Goal: Use online tool/utility: Utilize a website feature to perform a specific function

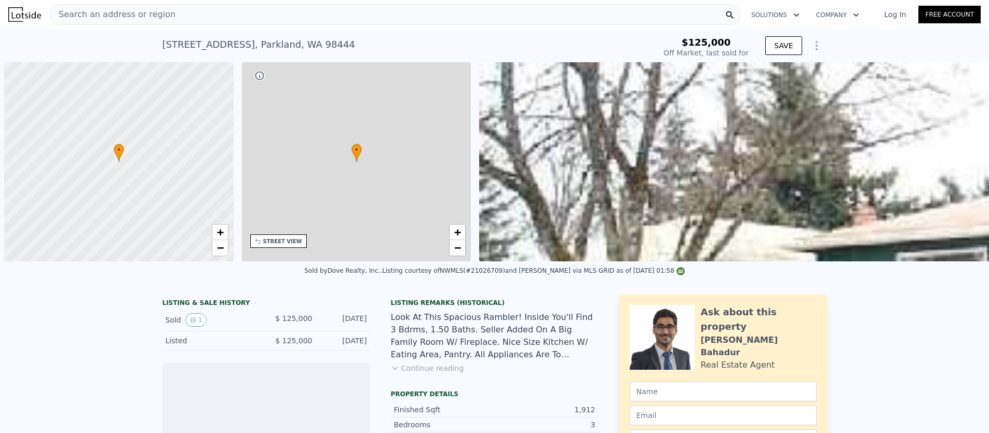
scroll to position [0, 4]
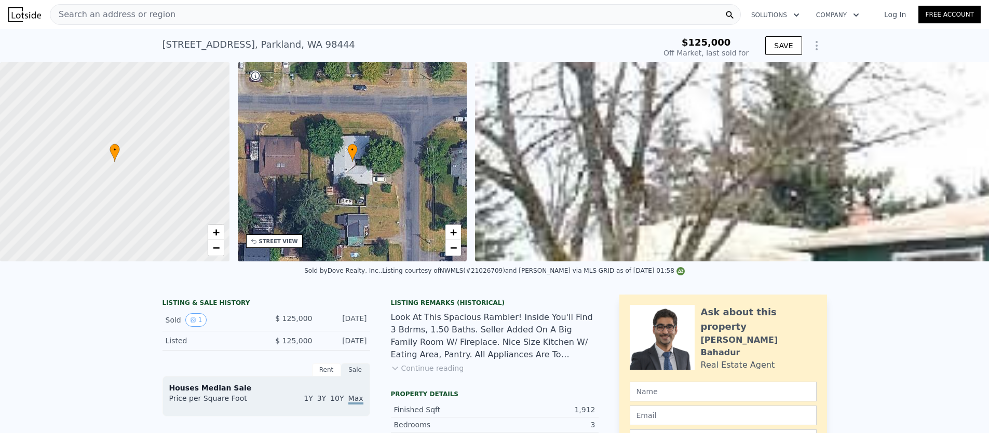
click at [204, 12] on div "Search an address or region" at bounding box center [395, 14] width 691 height 21
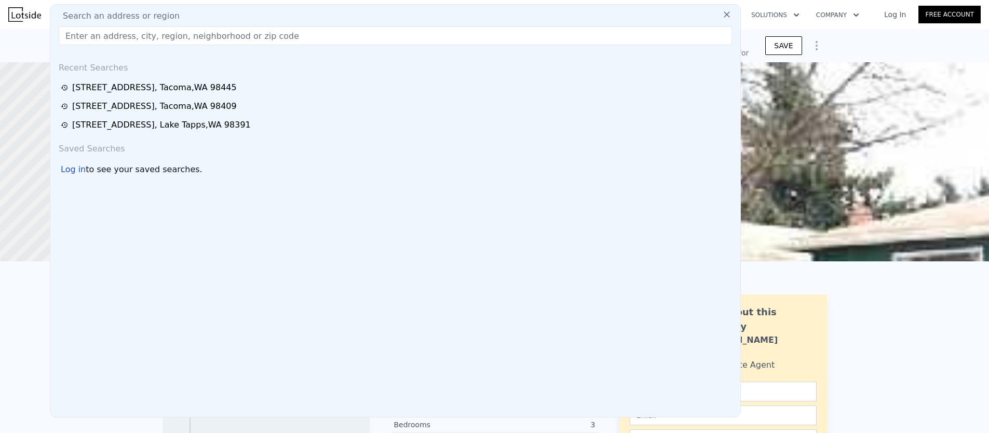
type input "-$ 136,395"
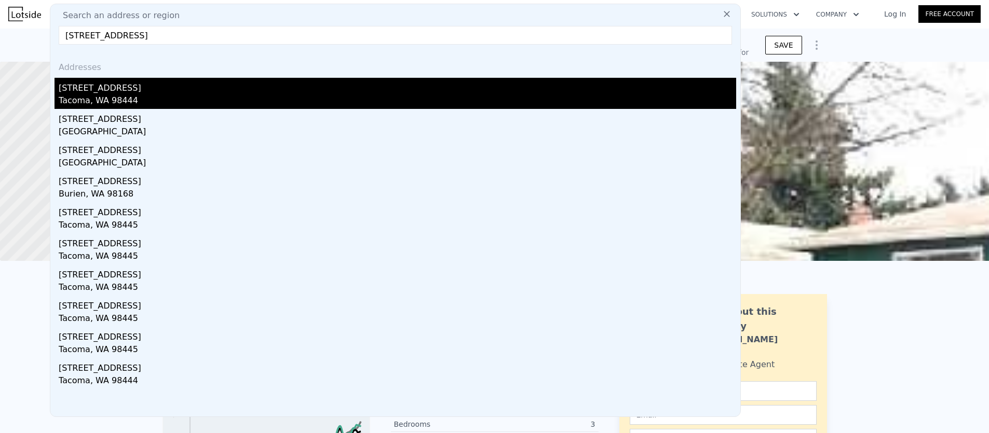
scroll to position [0, 0]
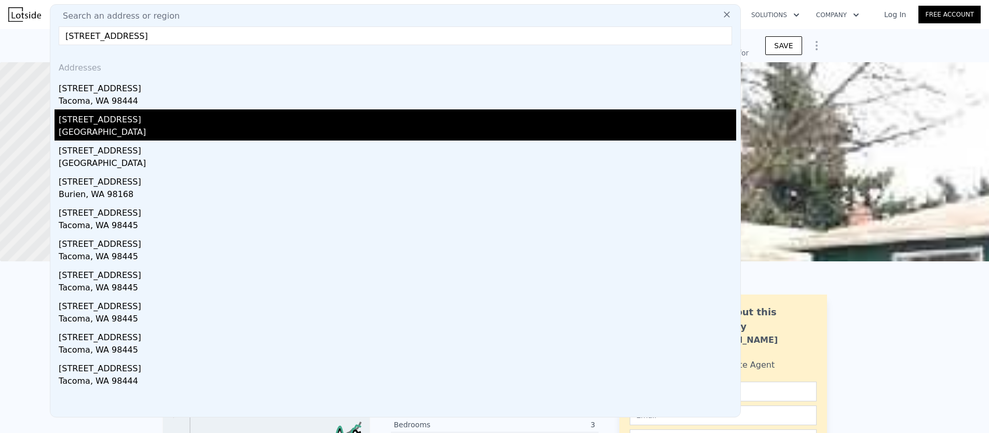
type input "[STREET_ADDRESS]"
click at [147, 133] on div "[GEOGRAPHIC_DATA]" at bounding box center [397, 133] width 677 height 15
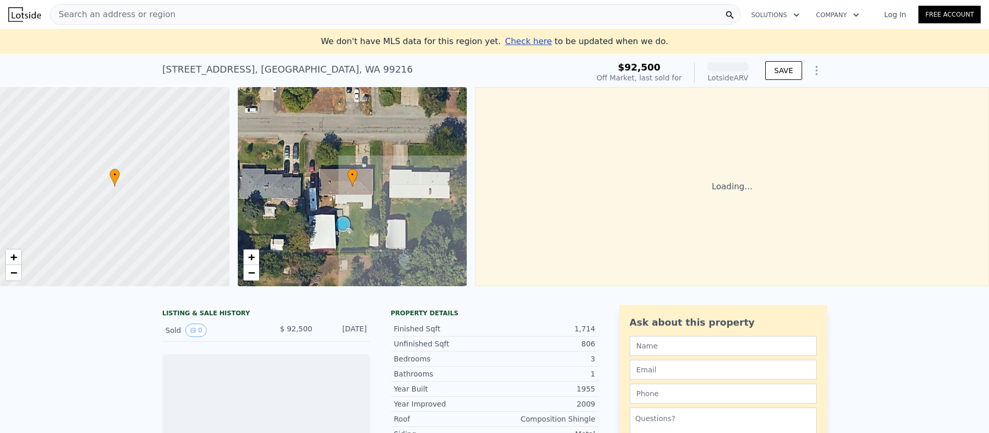
click at [166, 16] on div "Search an address or region" at bounding box center [395, 14] width 691 height 21
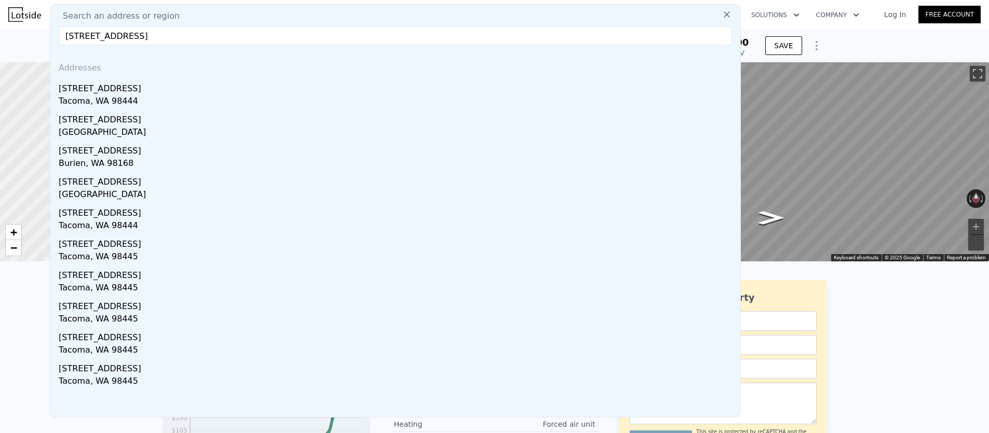
click at [194, 38] on input "[STREET_ADDRESS]" at bounding box center [395, 35] width 673 height 19
click at [131, 36] on input "[STREET_ADDRESS]" at bounding box center [395, 35] width 673 height 19
paste input "E"
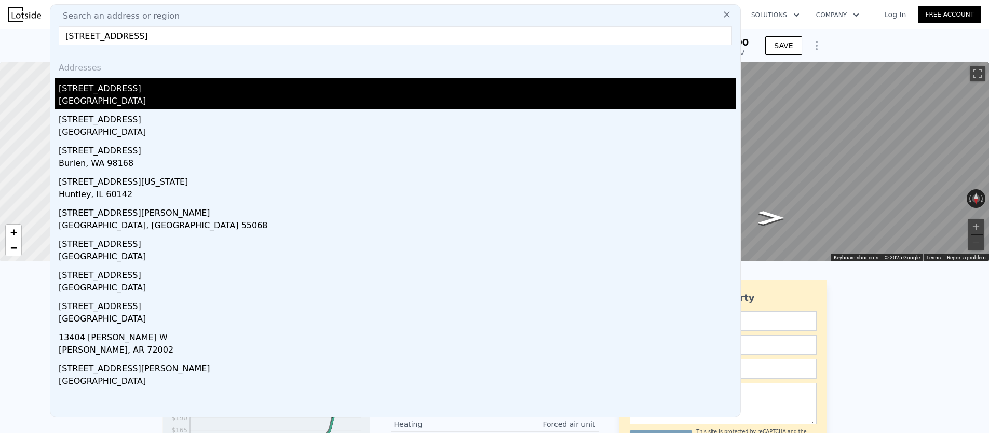
type input "[STREET_ADDRESS]"
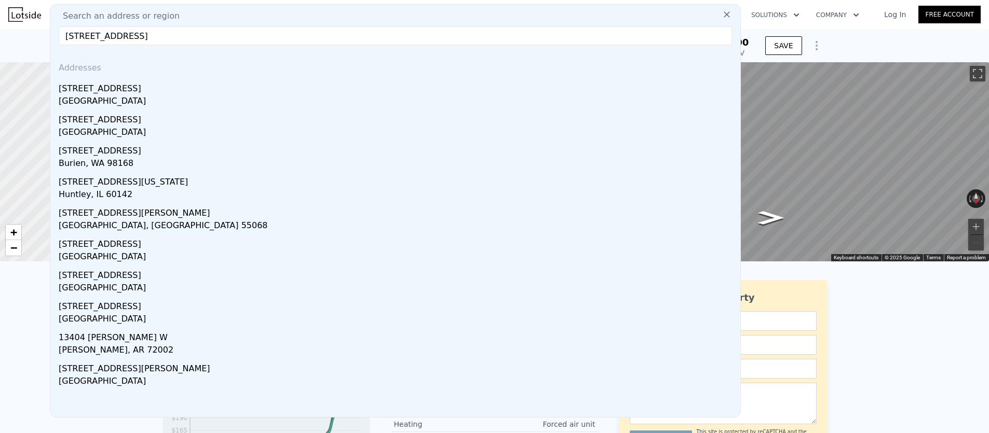
drag, startPoint x: 69, startPoint y: 88, endPoint x: 74, endPoint y: 88, distance: 5.2
click at [69, 88] on div "[STREET_ADDRESS]" at bounding box center [397, 86] width 677 height 17
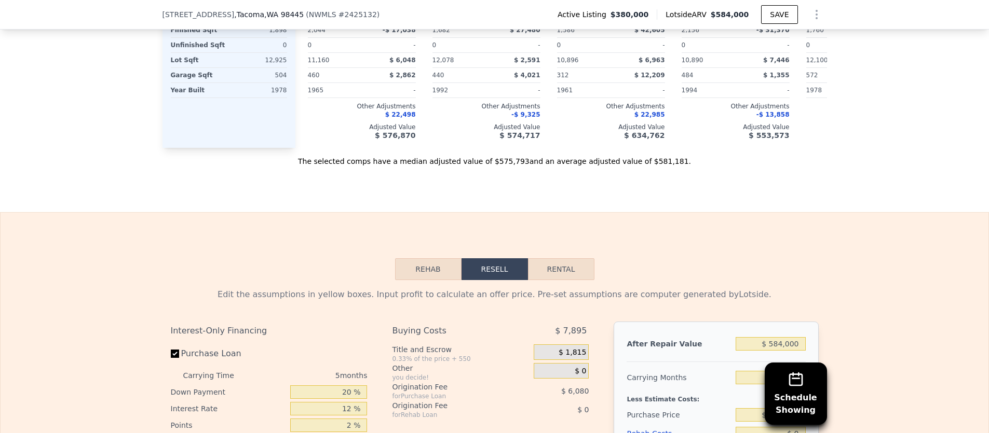
scroll to position [1619, 0]
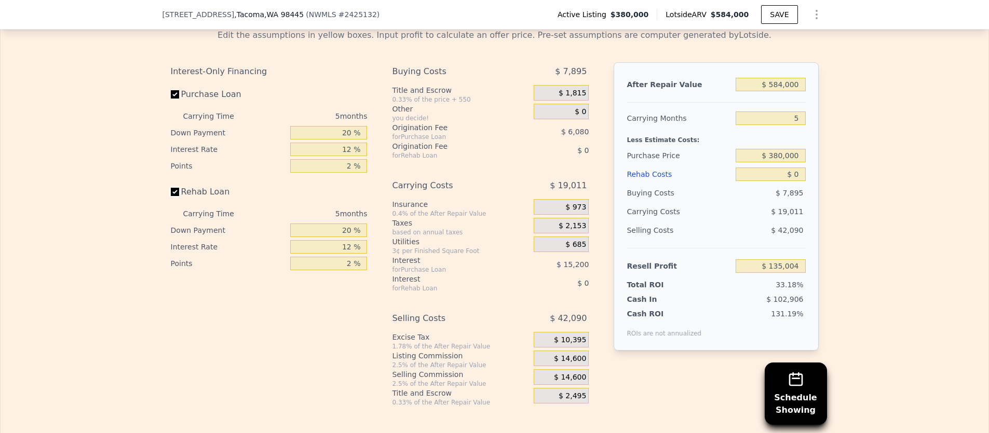
click at [175, 188] on input "Rehab Loan" at bounding box center [175, 192] width 8 height 8
checkbox input "false"
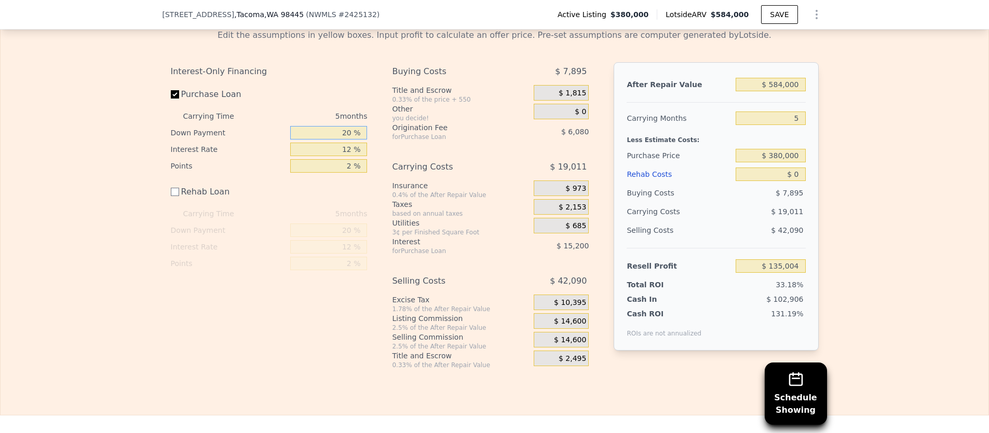
drag, startPoint x: 351, startPoint y: 121, endPoint x: 322, endPoint y: 121, distance: 29.1
click at [323, 126] on input "20 %" at bounding box center [328, 132] width 77 height 13
type input "10 %"
type input "$ 132,344"
type input "10 %"
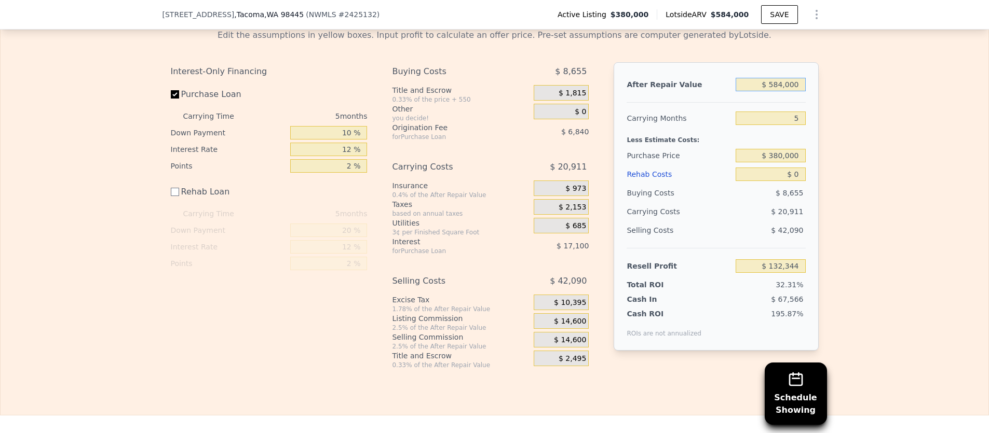
drag, startPoint x: 772, startPoint y: 74, endPoint x: 809, endPoint y: 71, distance: 37.0
click at [808, 71] on div "After Repair Value $ 584,000 Carrying Months 5 Less Estimate Costs: Purchase Pr…" at bounding box center [716, 206] width 205 height 289
type input "$ 5"
type input "-$ 409,138"
type input "$ 490"
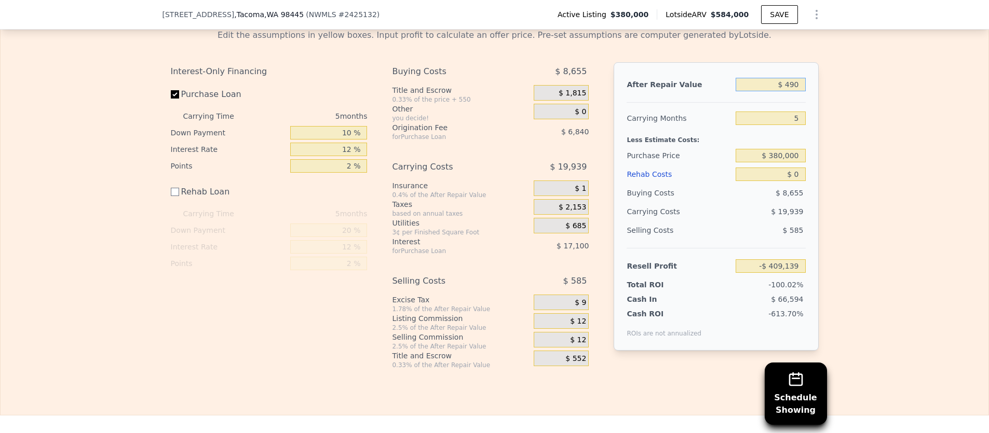
type input "-$ 408,689"
type input "$ 49,000"
type input "-$ 363,710"
type input "$ 490,000"
type input "$ 45,186"
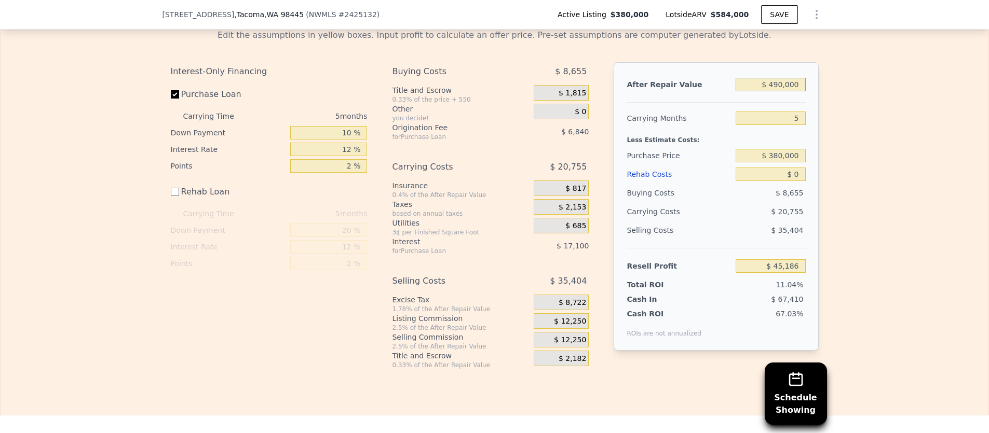
type input "$ 490,000"
click at [925, 73] on div "Edit the assumptions in yellow boxes. Input profit to calculate an offer price.…" at bounding box center [495, 195] width 988 height 349
click at [810, 112] on div "After Repair Value $ 490,000 Carrying Months 5 Less Estimate Costs: Purchase Pr…" at bounding box center [716, 206] width 205 height 289
type input "6"
type input "$ 41,036"
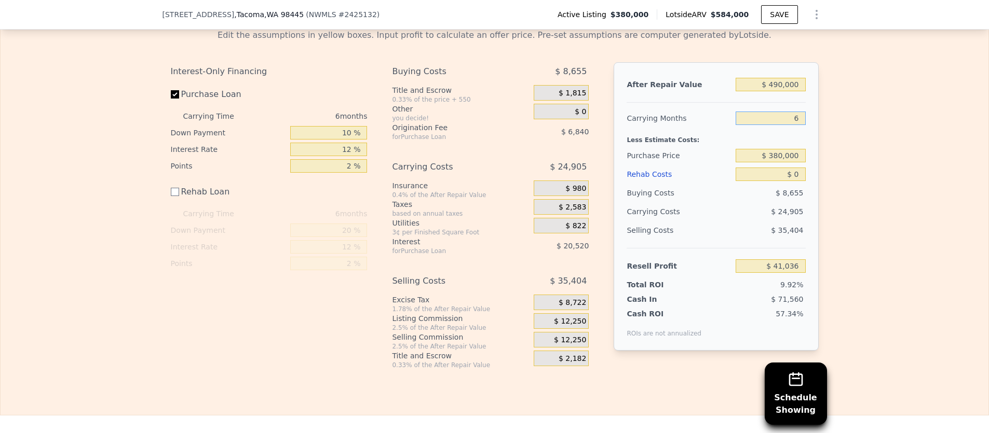
type input "6"
click at [889, 135] on div "Edit the assumptions in yellow boxes. Input profit to calculate an offer price.…" at bounding box center [495, 195] width 988 height 349
drag, startPoint x: 770, startPoint y: 146, endPoint x: 822, endPoint y: 144, distance: 51.4
click at [822, 144] on div "Edit the assumptions in yellow boxes. Input profit to calculate an offer price.…" at bounding box center [494, 195] width 665 height 349
type input "$ 340,000"
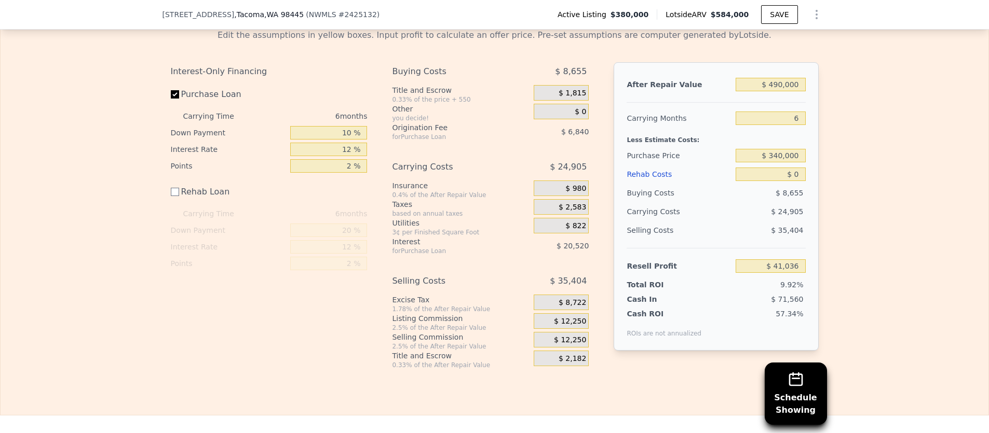
click at [862, 149] on div "Edit the assumptions in yellow boxes. Input profit to calculate an offer price.…" at bounding box center [495, 195] width 988 height 349
type input "$ 84,049"
drag, startPoint x: 793, startPoint y: 162, endPoint x: 821, endPoint y: 162, distance: 28.6
click at [819, 162] on div "Edit the assumptions in yellow boxes. Input profit to calculate an offer price.…" at bounding box center [494, 195] width 665 height 349
drag, startPoint x: 793, startPoint y: 163, endPoint x: 803, endPoint y: 163, distance: 10.4
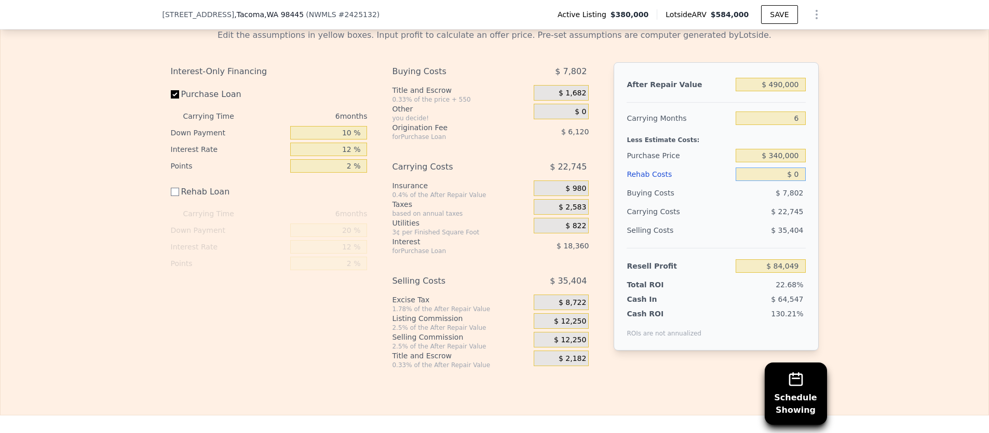
click at [803, 168] on input "$ 0" at bounding box center [771, 174] width 70 height 13
click at [789, 168] on input "$ 00000" at bounding box center [771, 174] width 70 height 13
type input "$ 6"
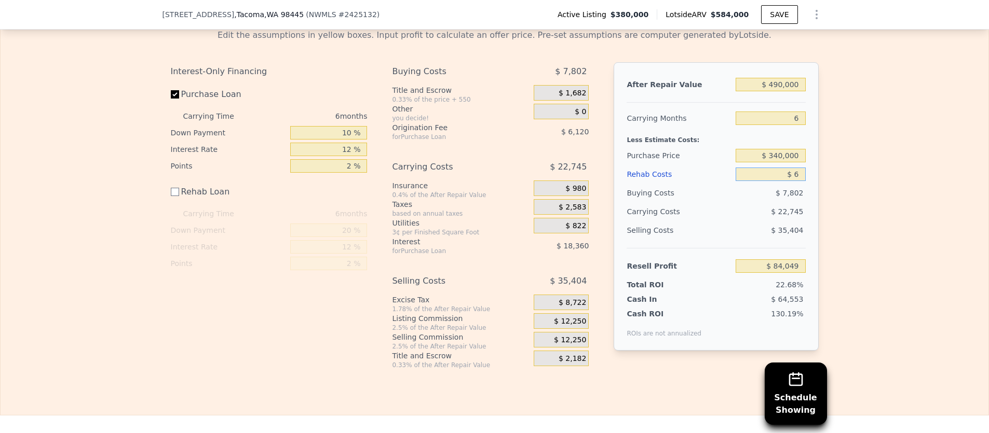
type input "$ 84,043"
type input "$ 60"
type input "$ 83,989"
type input "$ 60,000"
type input "$ 24,049"
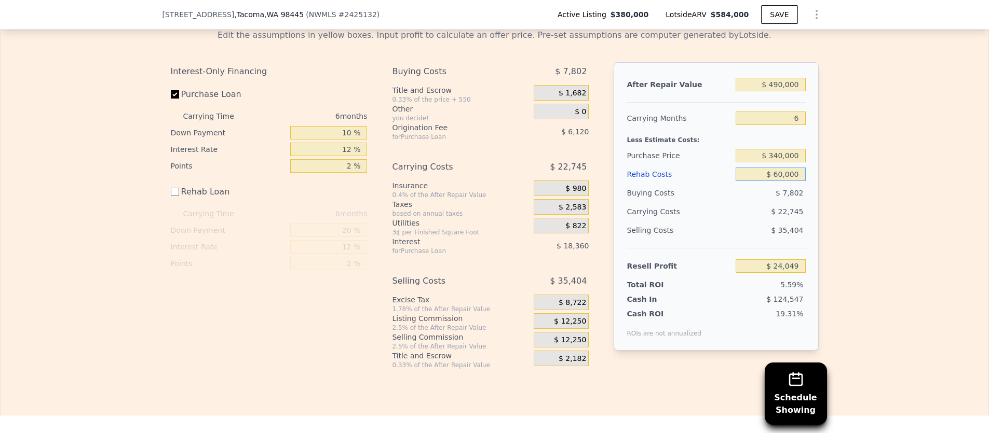
type input "$ 60,000"
click at [841, 176] on div "Edit the assumptions in yellow boxes. Input profit to calculate an offer price.…" at bounding box center [495, 195] width 988 height 349
click at [566, 317] on span "$ 12,250" at bounding box center [570, 321] width 32 height 9
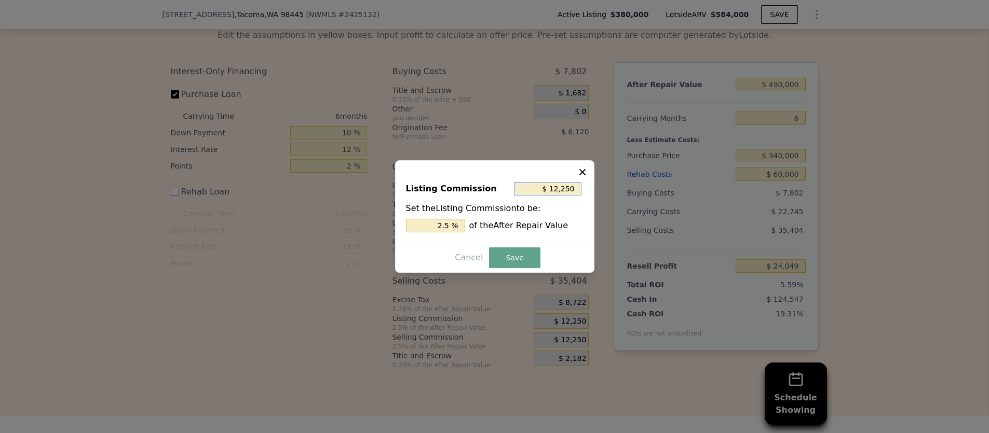
drag, startPoint x: 576, startPoint y: 191, endPoint x: 544, endPoint y: 189, distance: 32.2
click at [544, 189] on input "$ 12,250" at bounding box center [547, 188] width 67 height 13
type input "$ 0"
type input "0 %"
type input "$ 0"
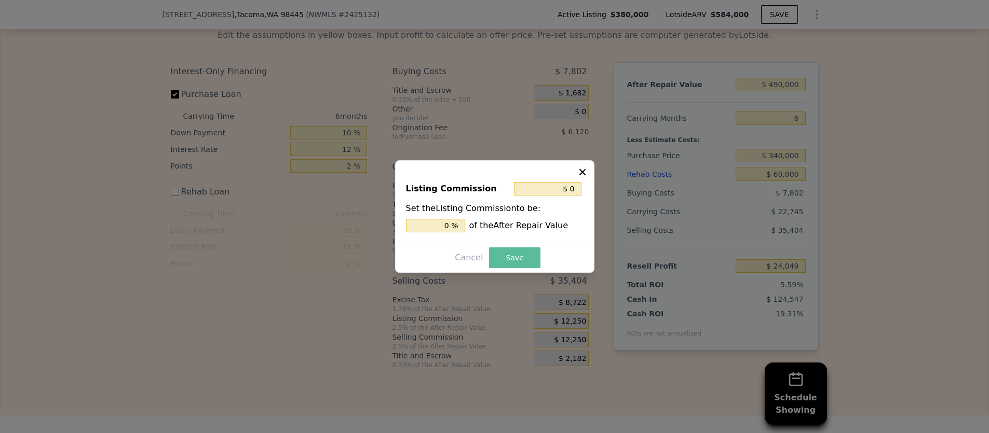
click at [506, 259] on button "Save" at bounding box center [514, 258] width 51 height 21
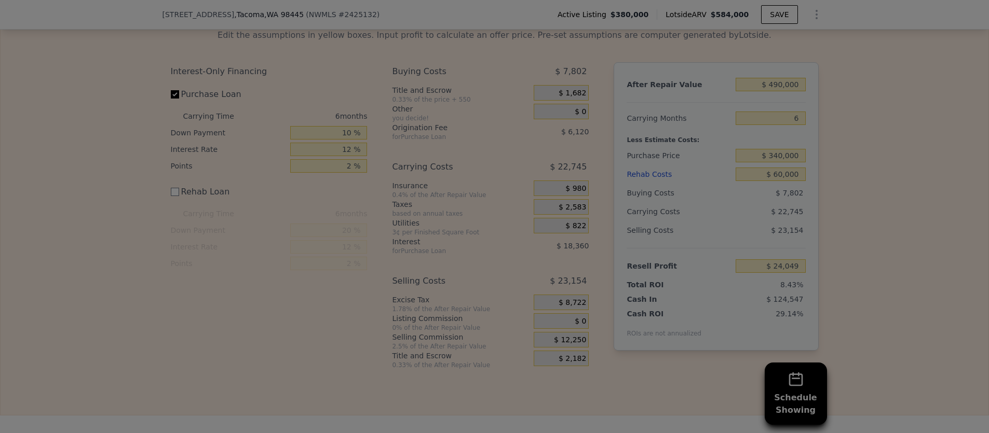
type input "$ 36,299"
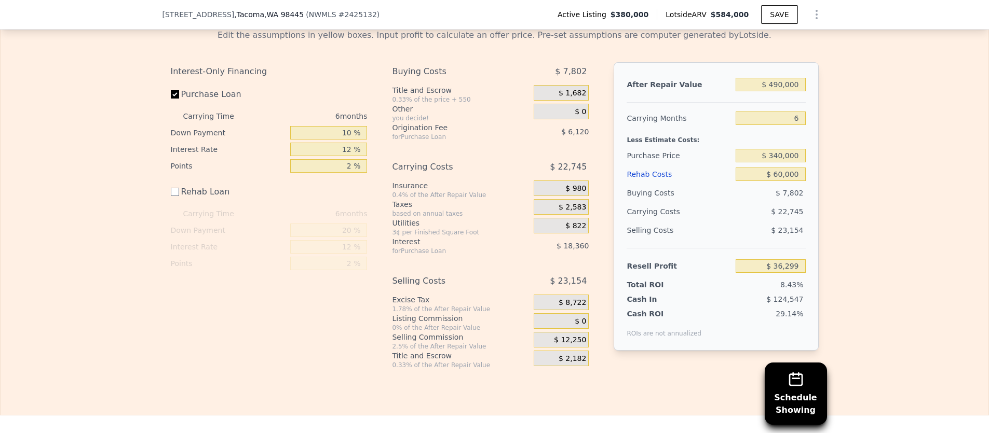
click at [871, 265] on div "Edit the assumptions in yellow boxes. Input profit to calculate an offer price.…" at bounding box center [495, 195] width 988 height 349
